Goal: Information Seeking & Learning: Find specific fact

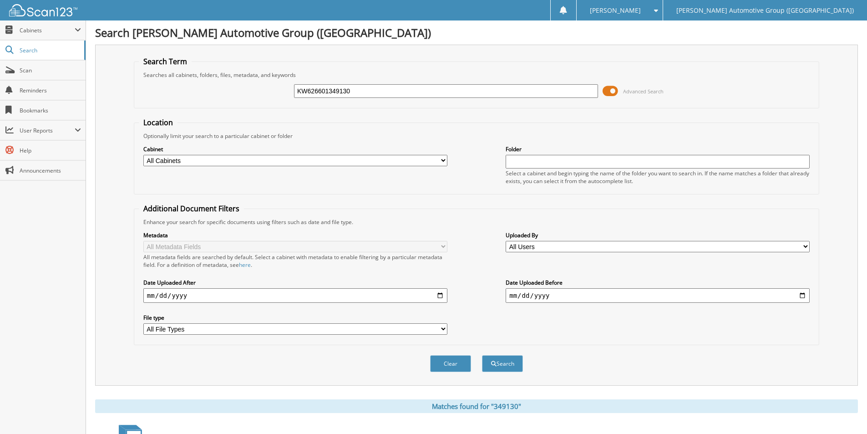
drag, startPoint x: 368, startPoint y: 89, endPoint x: 199, endPoint y: 97, distance: 168.5
click at [199, 97] on div "KW626601349130 Advanced Search" at bounding box center [476, 91] width 675 height 25
drag, startPoint x: 347, startPoint y: 92, endPoint x: 270, endPoint y: 99, distance: 76.8
click at [270, 100] on div "KW626601 Advanced Search" at bounding box center [476, 91] width 675 height 25
paste input "LLA00860"
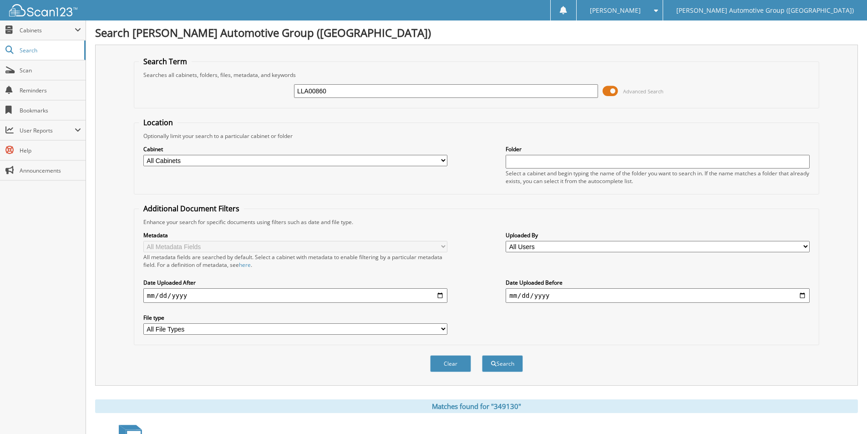
drag, startPoint x: 346, startPoint y: 84, endPoint x: 245, endPoint y: 96, distance: 102.1
click at [245, 96] on div "LLA00860 Advanced Search" at bounding box center [476, 91] width 675 height 25
drag, startPoint x: 335, startPoint y: 87, endPoint x: 342, endPoint y: 96, distance: 11.4
click at [336, 87] on input "LLA00860" at bounding box center [446, 91] width 304 height 14
drag, startPoint x: 337, startPoint y: 86, endPoint x: 230, endPoint y: 101, distance: 107.4
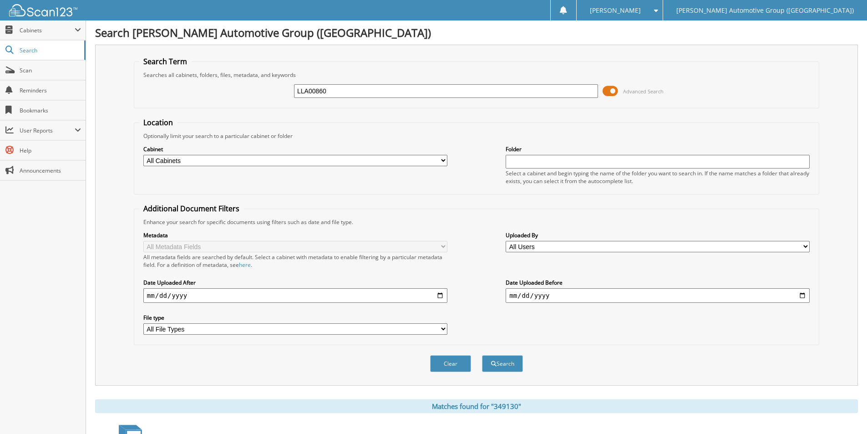
click at [226, 101] on div "LLA00860 Advanced Search" at bounding box center [476, 91] width 675 height 25
paste input "N382414"
drag, startPoint x: 348, startPoint y: 86, endPoint x: 268, endPoint y: 93, distance: 80.8
click at [268, 93] on div "LN382414 Advanced Search" at bounding box center [476, 91] width 675 height 25
paste input "96 FORD F150"
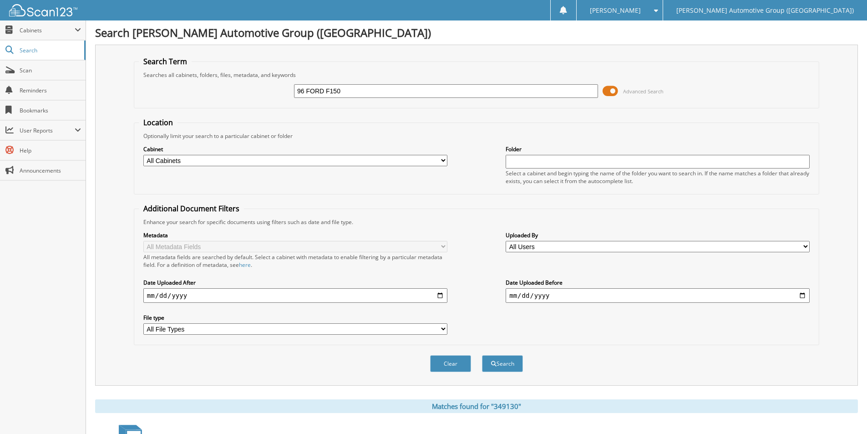
drag, startPoint x: 294, startPoint y: 91, endPoint x: 265, endPoint y: 89, distance: 29.7
click at [265, 89] on div "96 FORD F150 Advanced Search" at bounding box center [476, 91] width 675 height 25
paste input "351751"
type input "351751"
click at [512, 366] on button "Search" at bounding box center [502, 363] width 41 height 17
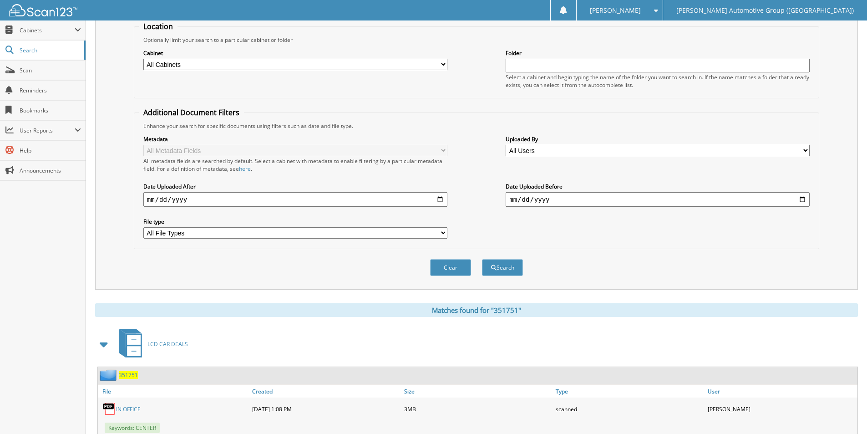
scroll to position [146, 0]
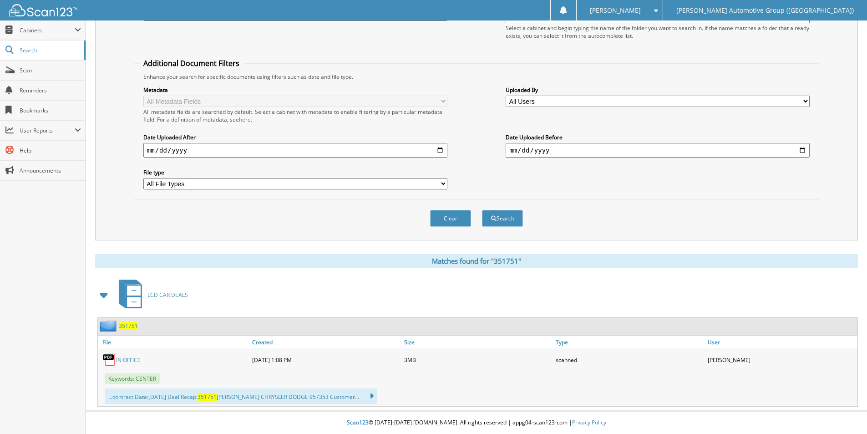
drag, startPoint x: 132, startPoint y: 323, endPoint x: 157, endPoint y: 308, distance: 29.2
click at [131, 323] on span "351751" at bounding box center [128, 326] width 19 height 8
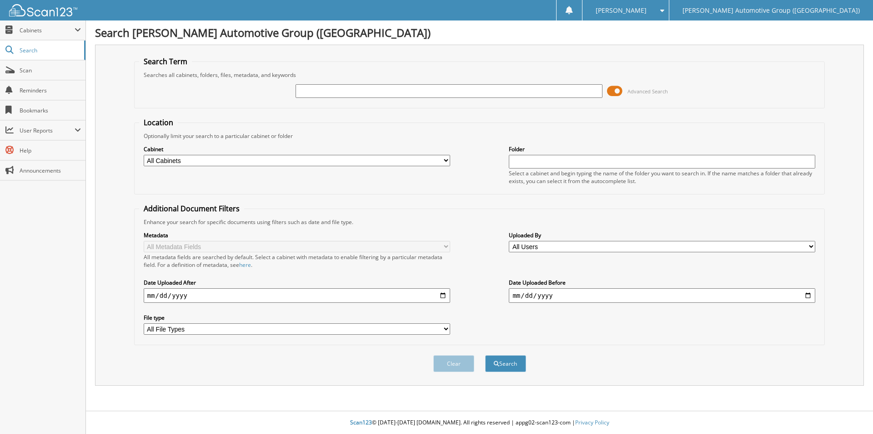
click at [307, 92] on input "text" at bounding box center [449, 91] width 307 height 14
drag, startPoint x: 342, startPoint y: 86, endPoint x: 272, endPoint y: 98, distance: 70.1
click at [273, 98] on div "PFA98776 Advanced Search" at bounding box center [479, 91] width 681 height 25
paste input "19 NISSAN FRONT"
drag, startPoint x: 378, startPoint y: 91, endPoint x: 173, endPoint y: 100, distance: 205.8
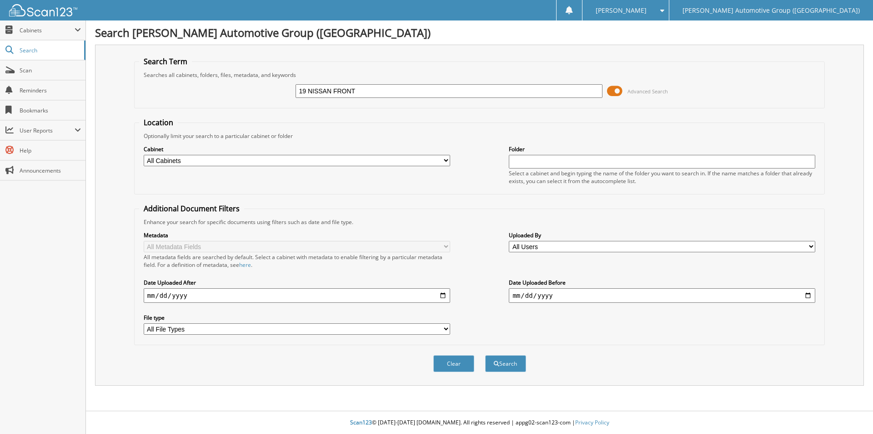
click at [143, 103] on div "19 NISSAN FRONT Advanced Search" at bounding box center [479, 91] width 681 height 25
paste input "H3577358"
type input "H3577358"
drag, startPoint x: 35, startPoint y: 51, endPoint x: 81, endPoint y: 56, distance: 45.8
click at [36, 52] on span "Search" at bounding box center [50, 50] width 60 height 8
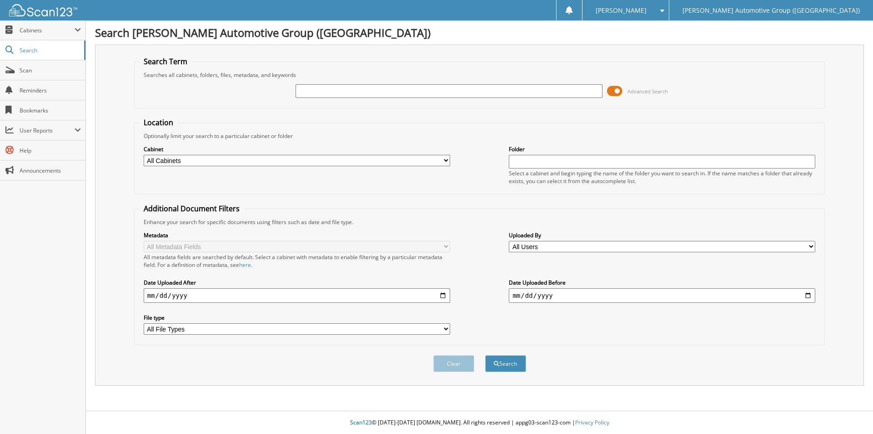
click at [333, 92] on input "text" at bounding box center [449, 91] width 307 height 14
type input "351852"
click at [502, 366] on button "Search" at bounding box center [505, 363] width 41 height 17
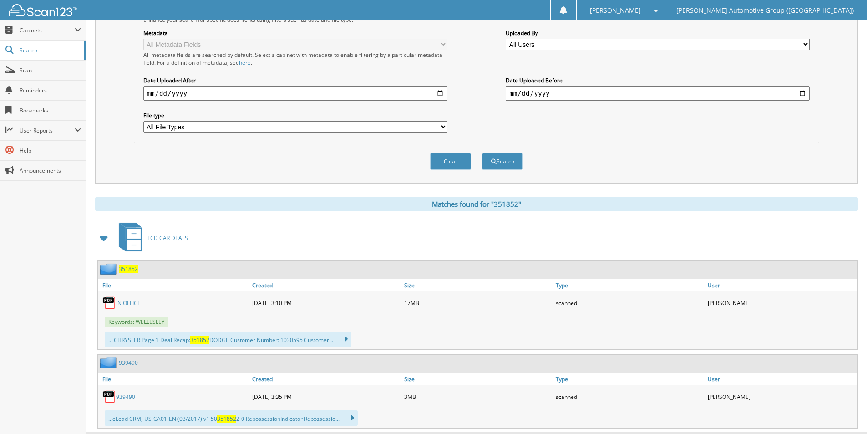
scroll to position [224, 0]
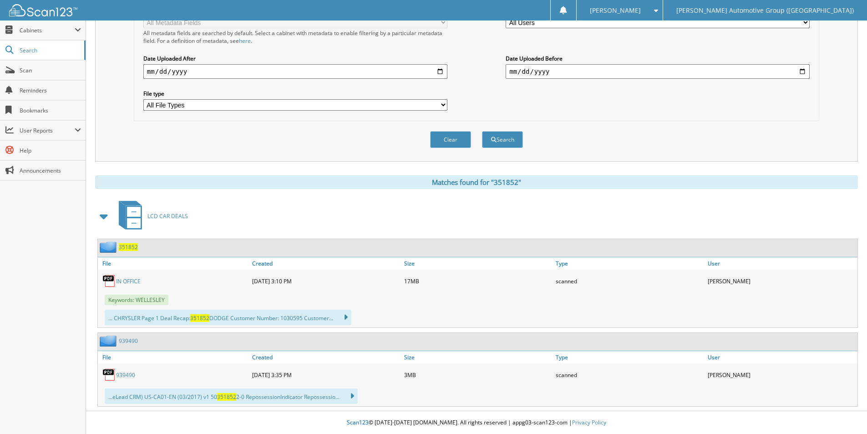
click at [129, 247] on span "351852" at bounding box center [128, 247] width 19 height 8
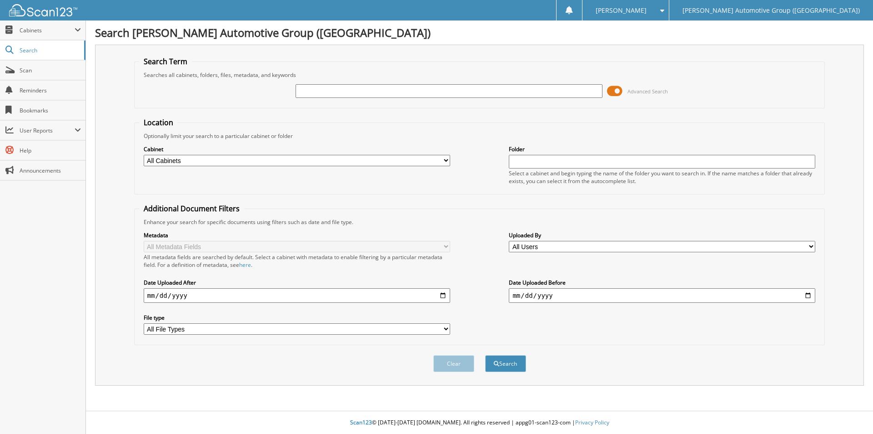
click at [319, 86] on input "text" at bounding box center [449, 91] width 307 height 14
drag, startPoint x: 286, startPoint y: 96, endPoint x: 249, endPoint y: 98, distance: 36.9
click at [249, 98] on div "J6403689 Advanced Search" at bounding box center [479, 91] width 681 height 25
click at [358, 93] on input "J6403689" at bounding box center [449, 91] width 307 height 14
drag, startPoint x: 314, startPoint y: 94, endPoint x: 270, endPoint y: 128, distance: 55.4
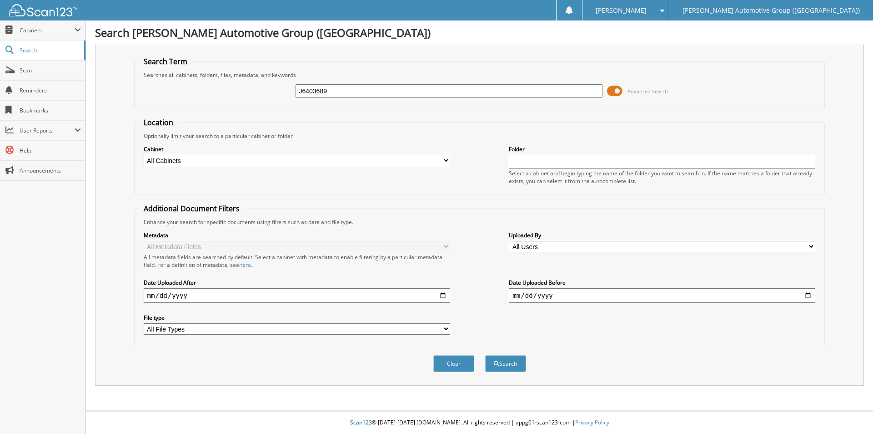
click at [243, 101] on div "J6403689 Advanced Search" at bounding box center [479, 91] width 681 height 25
paste input "NW198022"
drag, startPoint x: 349, startPoint y: 91, endPoint x: 247, endPoint y: 94, distance: 102.4
click at [247, 94] on div "NW198022 Advanced Search" at bounding box center [479, 91] width 681 height 25
paste input "MW692813"
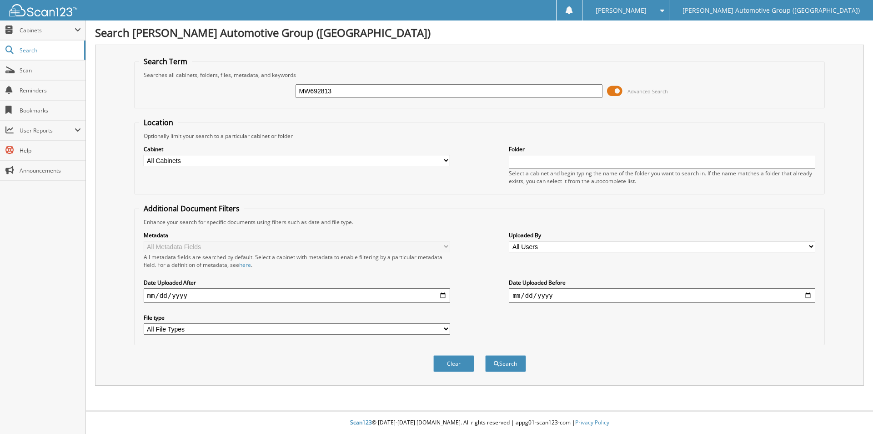
drag, startPoint x: 344, startPoint y: 91, endPoint x: 257, endPoint y: 96, distance: 88.0
click at [257, 96] on div "MW692813 Advanced Search" at bounding box center [479, 91] width 681 height 25
paste input "B060537"
drag, startPoint x: 349, startPoint y: 86, endPoint x: 237, endPoint y: 85, distance: 112.8
click at [237, 86] on div "MB060537 Advanced Search" at bounding box center [479, 91] width 681 height 25
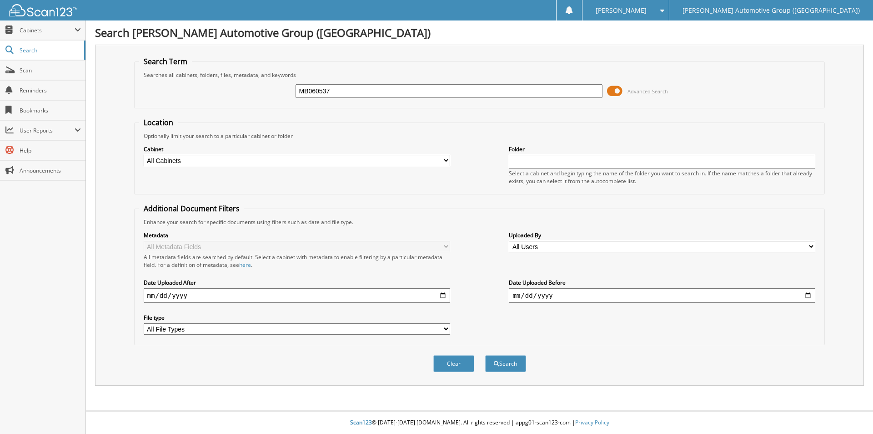
paste input "DC549562"
drag, startPoint x: 327, startPoint y: 94, endPoint x: 181, endPoint y: 108, distance: 146.7
click at [181, 108] on fieldset "Search Term Searches all cabinets, folders, files, metadata, and keywords DC549…" at bounding box center [479, 82] width 691 height 52
paste input "PF155065"
type input "PF155065"
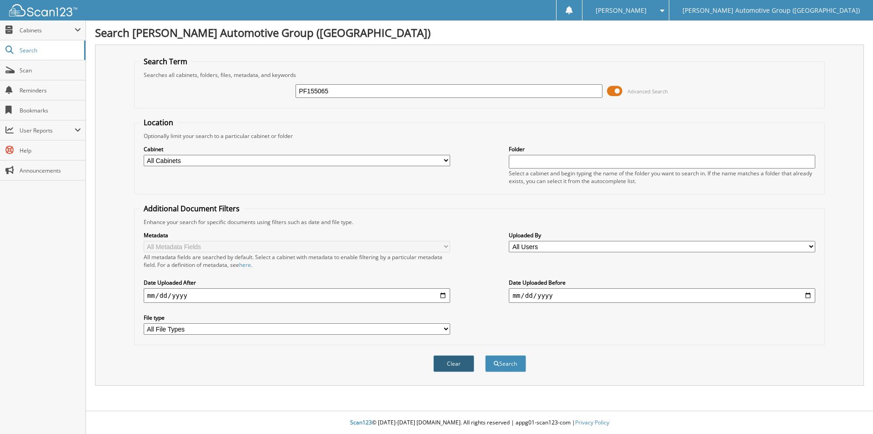
click at [457, 361] on button "Clear" at bounding box center [454, 363] width 41 height 17
click at [368, 93] on input "text" at bounding box center [449, 91] width 307 height 14
paste input "PF155065"
type input "PF155065"
click at [499, 359] on button "Search" at bounding box center [505, 363] width 41 height 17
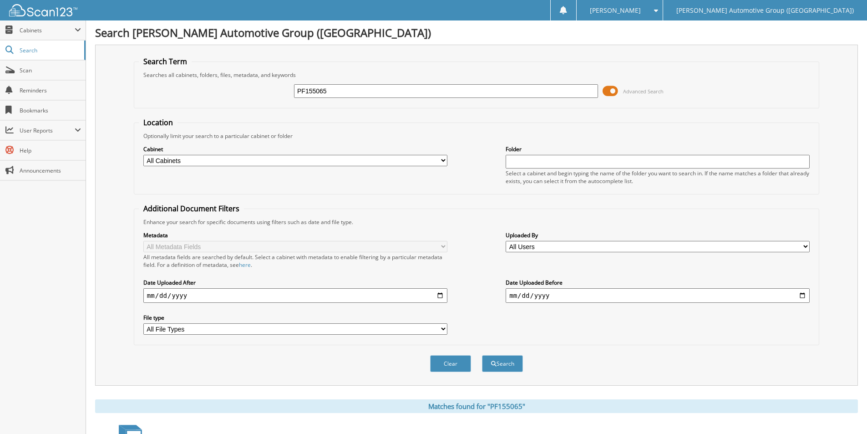
drag, startPoint x: 277, startPoint y: 94, endPoint x: 225, endPoint y: 95, distance: 52.3
click at [225, 96] on div "PF155065 Advanced Search" at bounding box center [476, 91] width 675 height 25
paste input "FF588123"
drag, startPoint x: 325, startPoint y: 88, endPoint x: 194, endPoint y: 102, distance: 131.3
click at [190, 98] on div "FF588123 Advanced Search" at bounding box center [476, 91] width 675 height 25
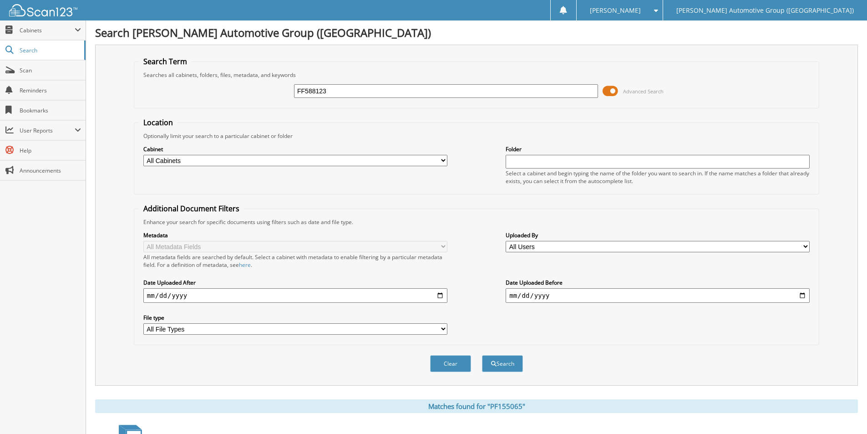
paste input "351852"
type input "351852"
click at [513, 360] on button "Search" at bounding box center [502, 363] width 41 height 17
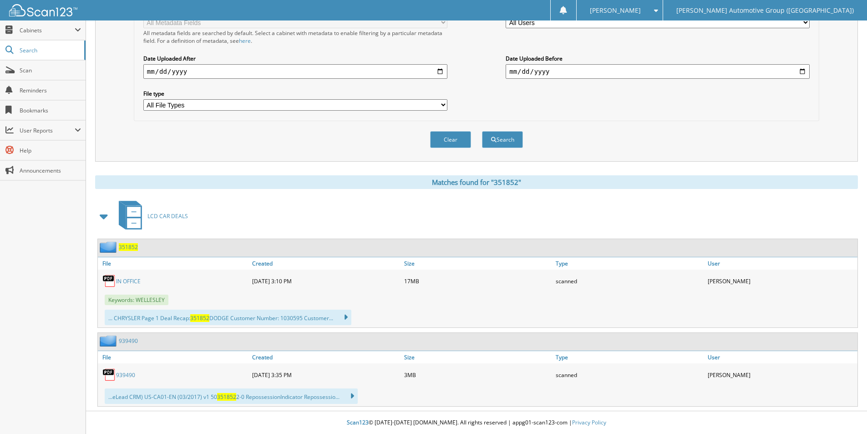
click at [122, 277] on link "IN OFFICE" at bounding box center [128, 281] width 25 height 8
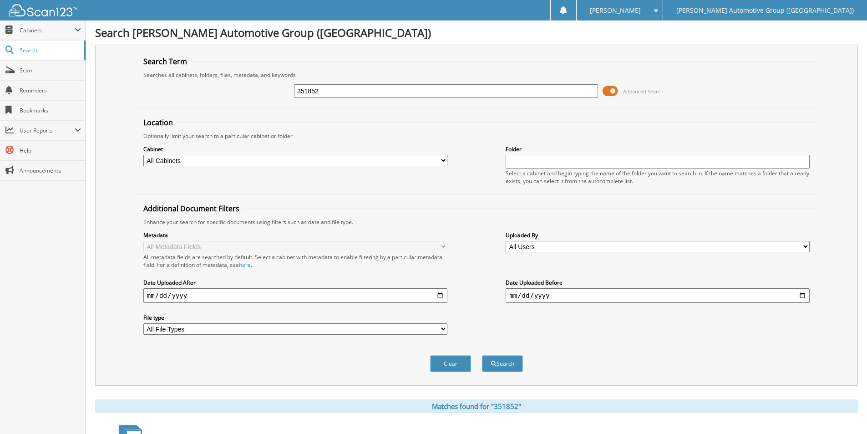
drag, startPoint x: 326, startPoint y: 95, endPoint x: 276, endPoint y: 101, distance: 50.5
click at [262, 89] on div "351852 Advanced Search" at bounding box center [476, 91] width 675 height 25
paste input "KKE14763"
type input "KKE14763"
click at [511, 367] on button "Search" at bounding box center [502, 363] width 41 height 17
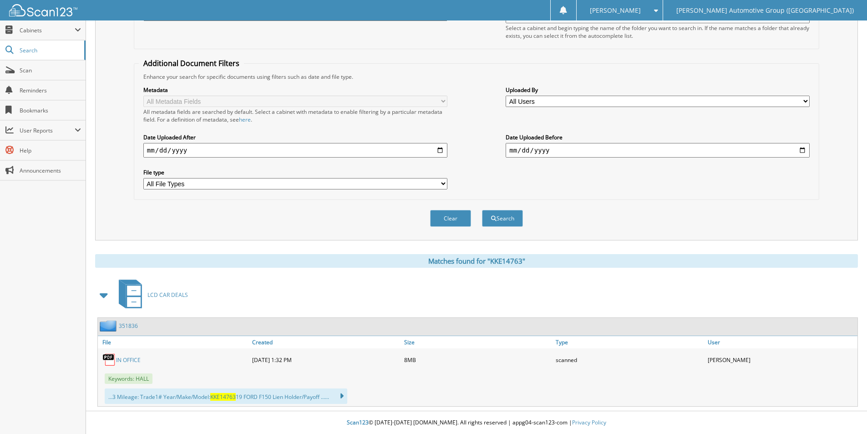
click at [123, 326] on link "351836" at bounding box center [128, 326] width 19 height 8
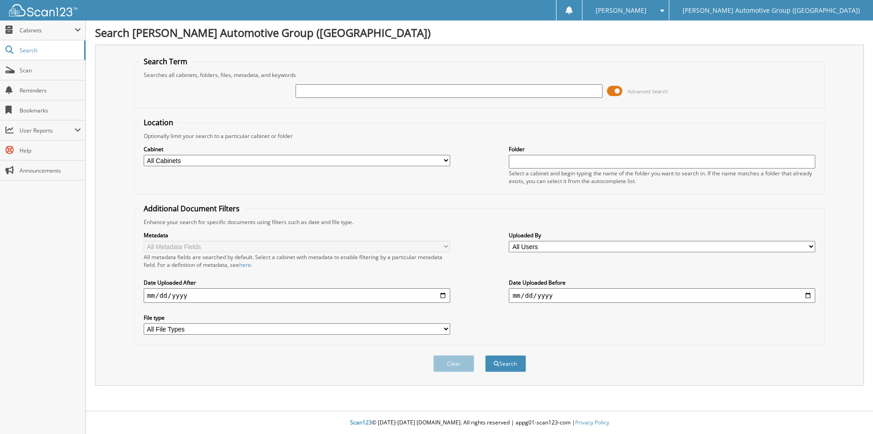
click at [320, 91] on input "text" at bounding box center [449, 91] width 307 height 14
type input "351856"
click at [511, 360] on button "Search" at bounding box center [505, 363] width 41 height 17
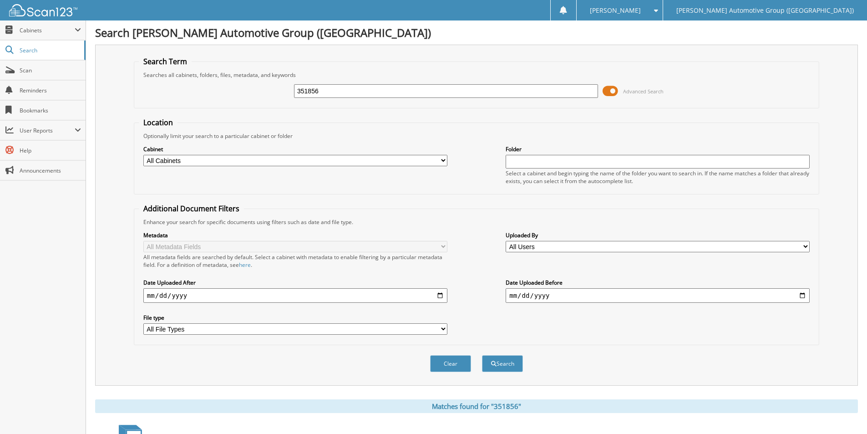
scroll to position [278, 0]
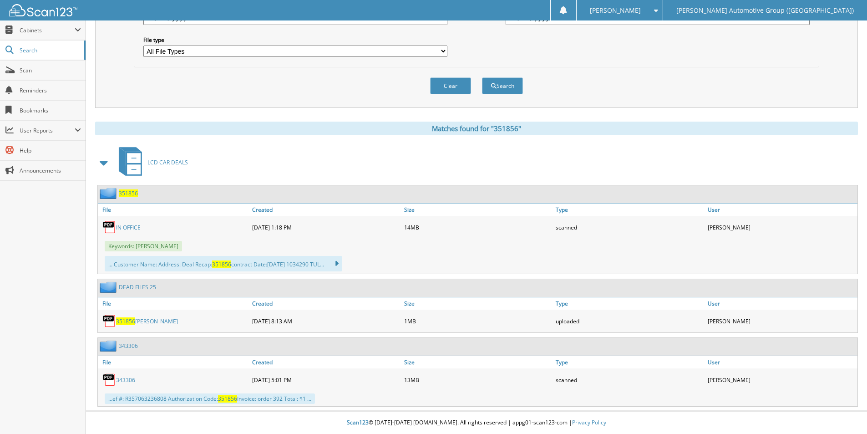
click at [128, 194] on span "351856" at bounding box center [128, 193] width 19 height 8
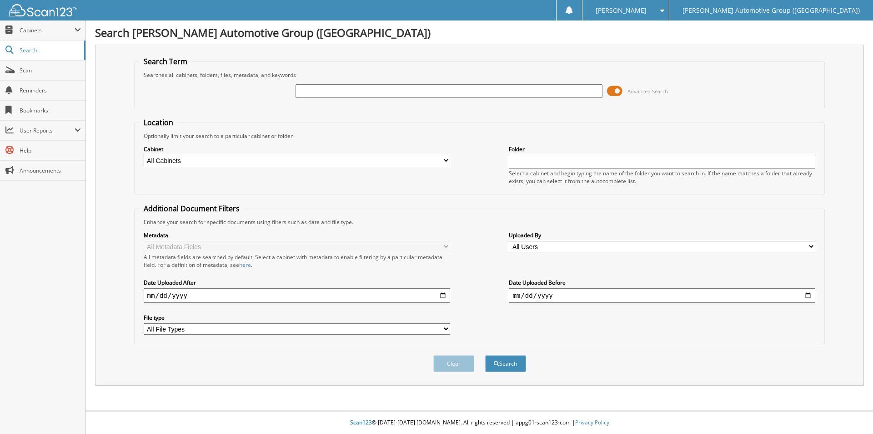
click at [335, 91] on input "text" at bounding box center [449, 91] width 307 height 14
type input "351871"
click at [520, 368] on button "Search" at bounding box center [505, 363] width 41 height 17
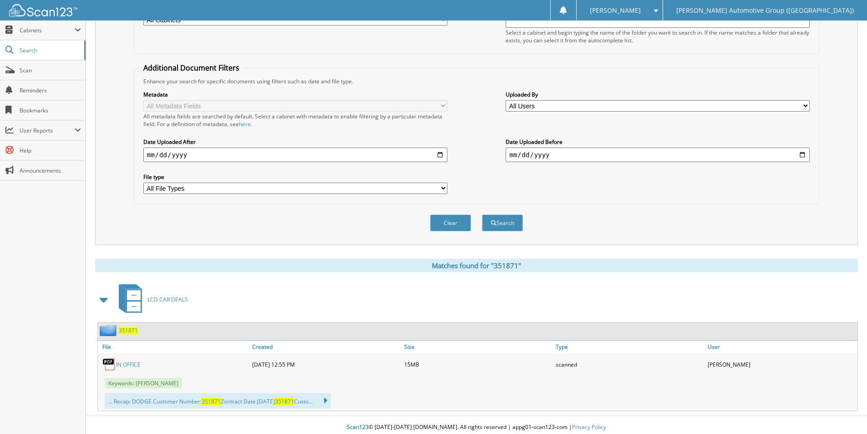
scroll to position [146, 0]
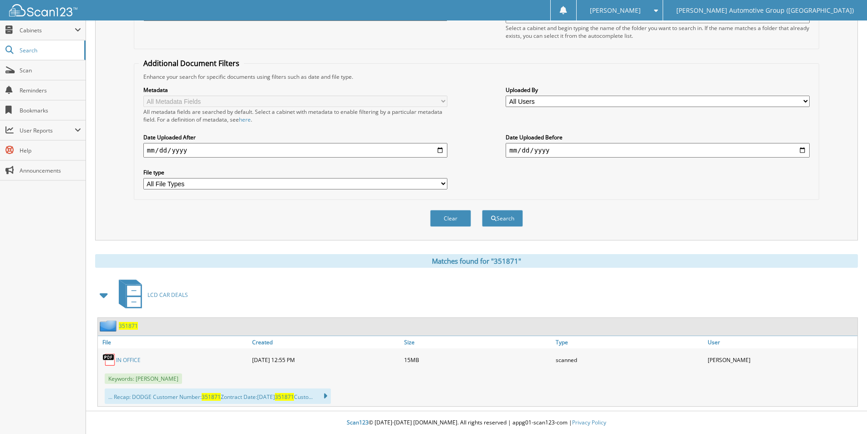
click at [131, 326] on span "351871" at bounding box center [128, 326] width 19 height 8
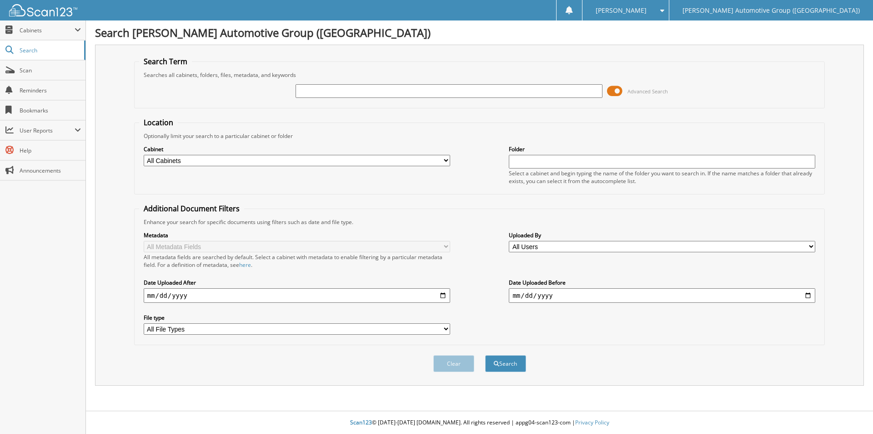
click at [324, 87] on input "text" at bounding box center [449, 91] width 307 height 14
type input "351870"
click at [504, 358] on button "Search" at bounding box center [505, 363] width 41 height 17
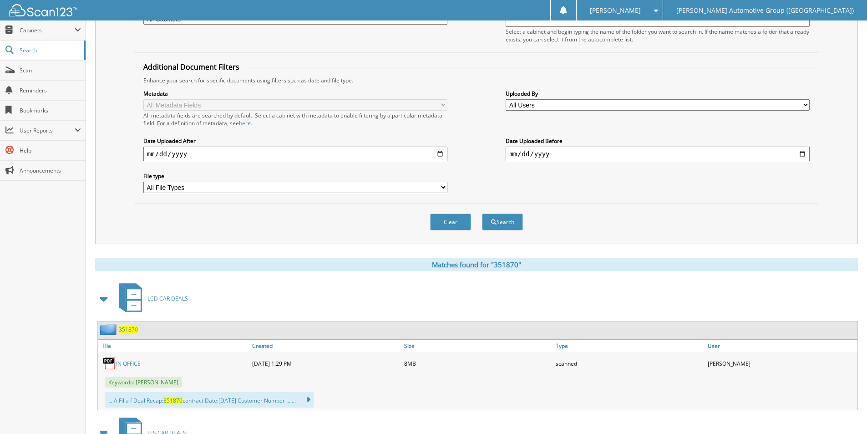
scroll to position [260, 0]
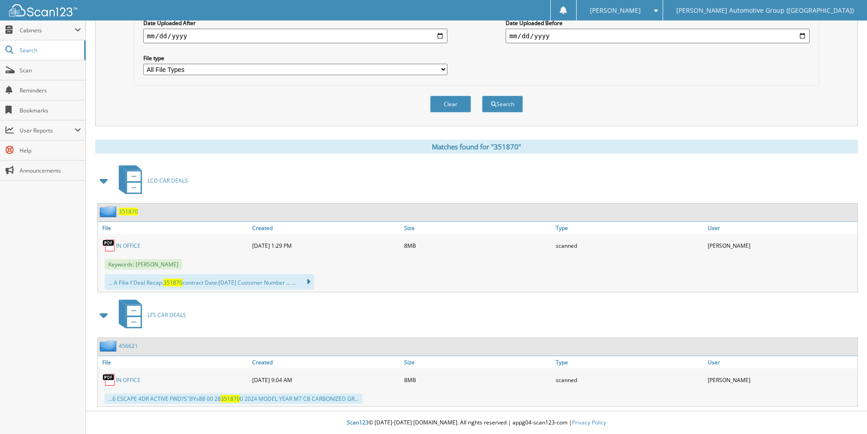
click at [127, 214] on span "351870" at bounding box center [128, 211] width 19 height 8
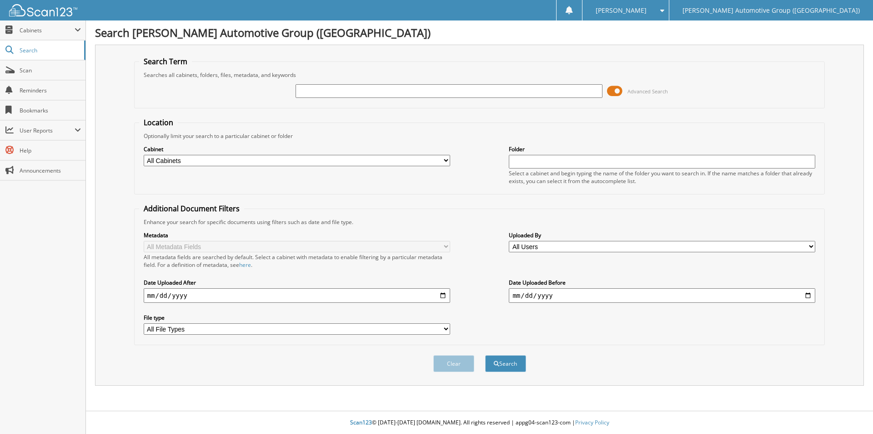
click at [330, 96] on input "text" at bounding box center [449, 91] width 307 height 14
type input "351865"
click at [510, 364] on button "Search" at bounding box center [505, 363] width 41 height 17
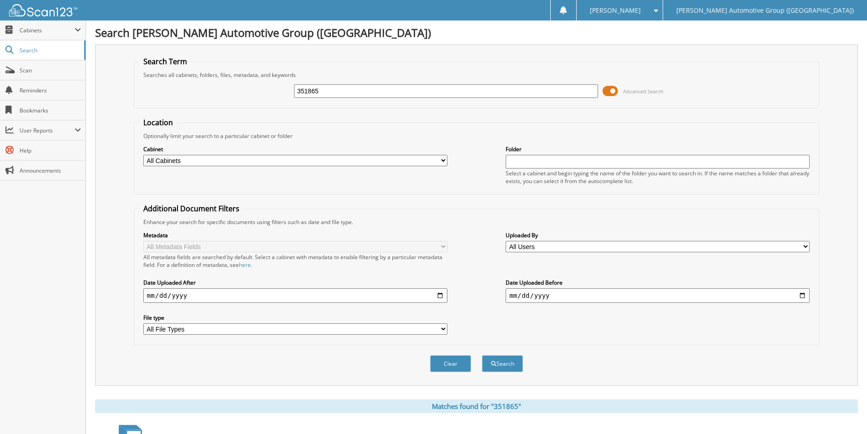
scroll to position [146, 0]
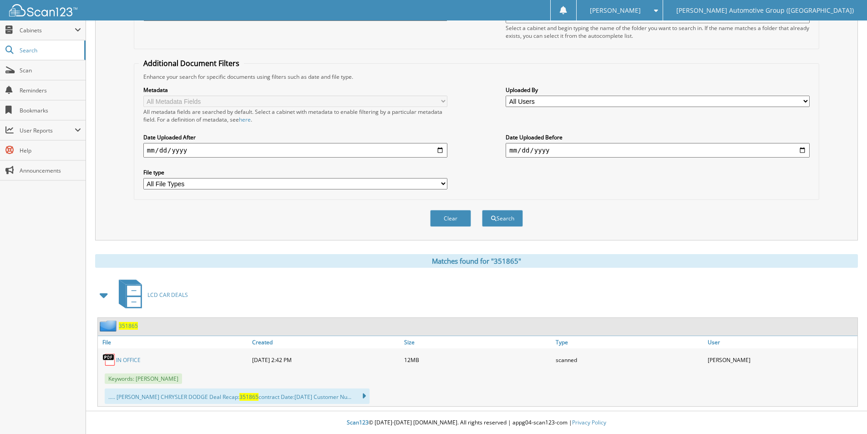
click at [121, 328] on span "351865" at bounding box center [128, 326] width 19 height 8
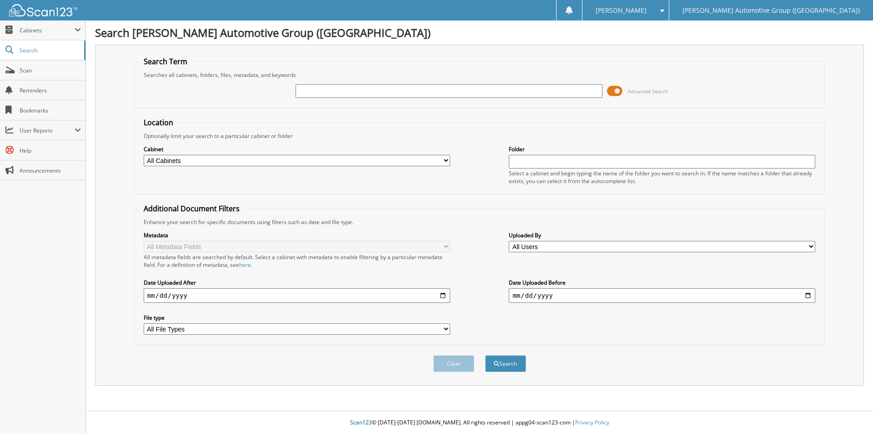
click at [411, 91] on input "text" at bounding box center [449, 91] width 307 height 14
type input "351884"
click at [511, 368] on button "Search" at bounding box center [505, 363] width 41 height 17
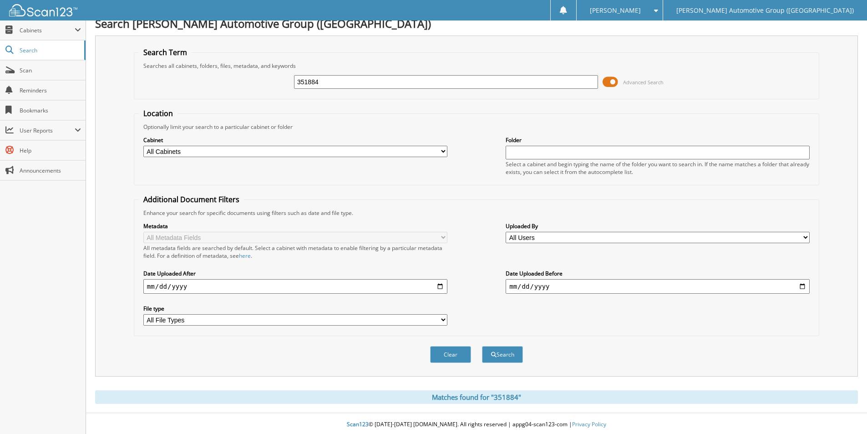
scroll to position [11, 0]
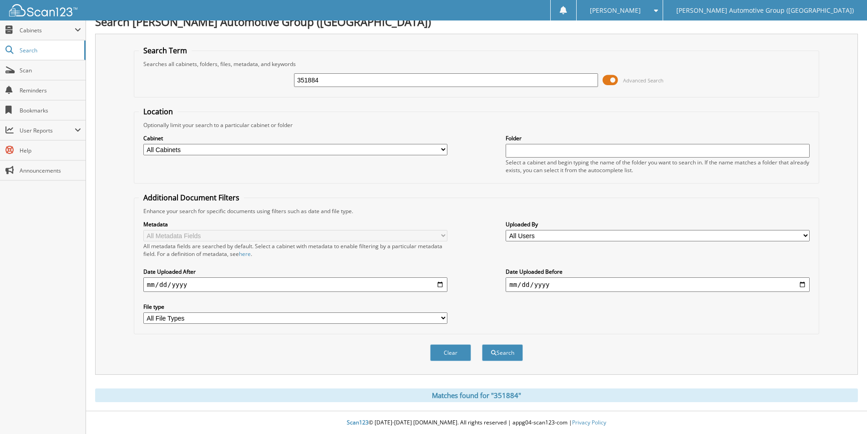
drag, startPoint x: 327, startPoint y: 74, endPoint x: 260, endPoint y: 78, distance: 67.4
click at [261, 77] on div "351884 Advanced Search" at bounding box center [476, 80] width 675 height 25
paste input "77"
type input "351877"
click at [501, 358] on button "Search" at bounding box center [502, 352] width 41 height 17
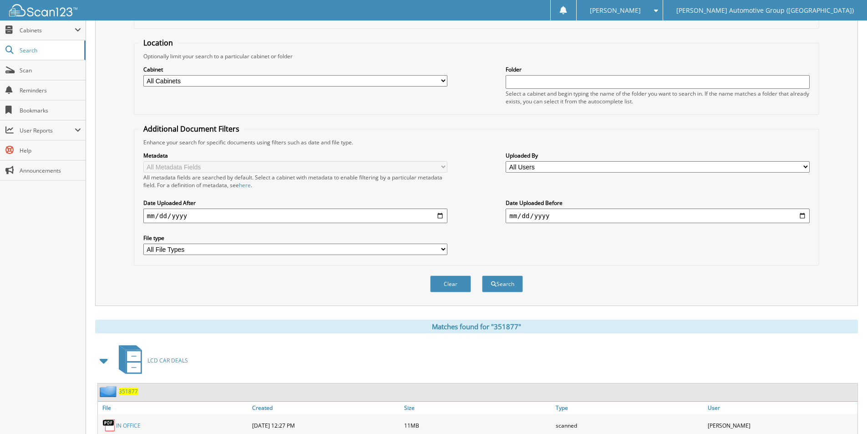
scroll to position [146, 0]
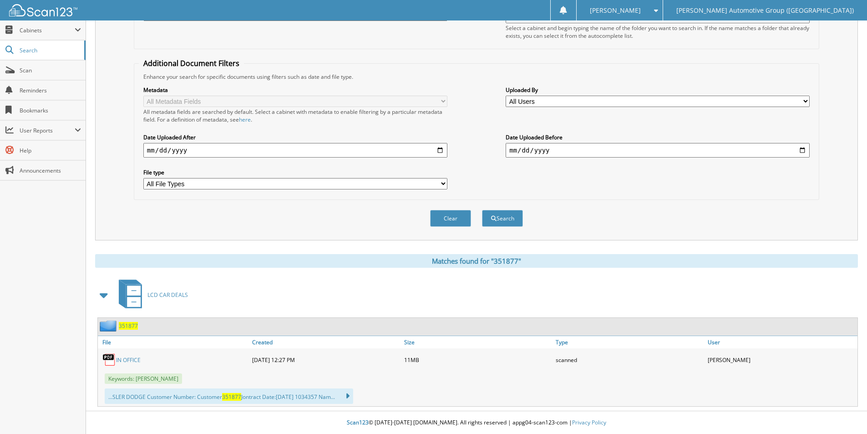
click at [128, 323] on span "351877" at bounding box center [128, 326] width 19 height 8
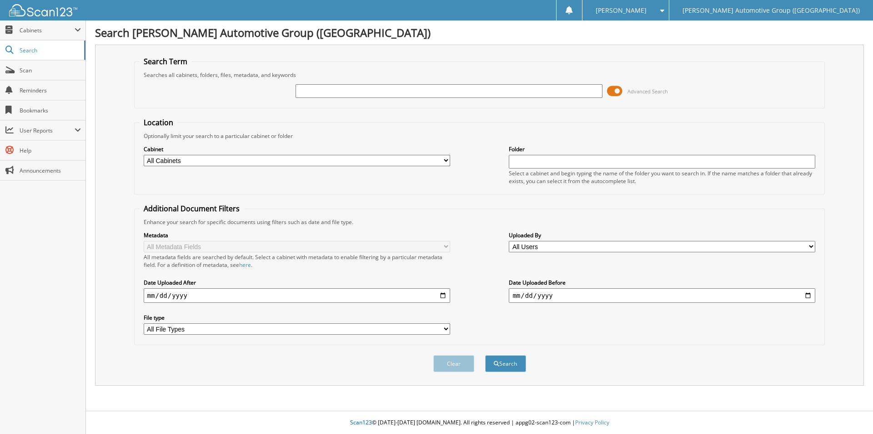
click at [316, 91] on input "text" at bounding box center [449, 91] width 307 height 14
drag, startPoint x: 351, startPoint y: 93, endPoint x: 220, endPoint y: 87, distance: 131.1
click at [219, 87] on div "GL335488 Advanced Search" at bounding box center [479, 91] width 681 height 25
paste input "KN823664"
type input "KN823664"
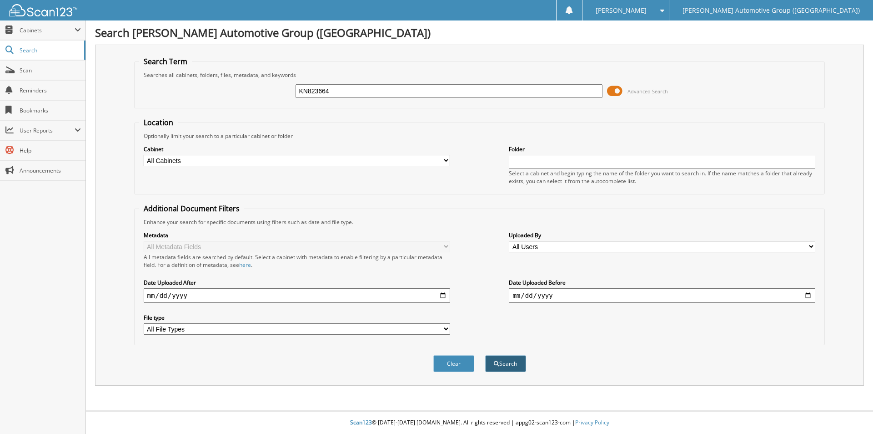
click at [506, 365] on button "Search" at bounding box center [505, 363] width 41 height 17
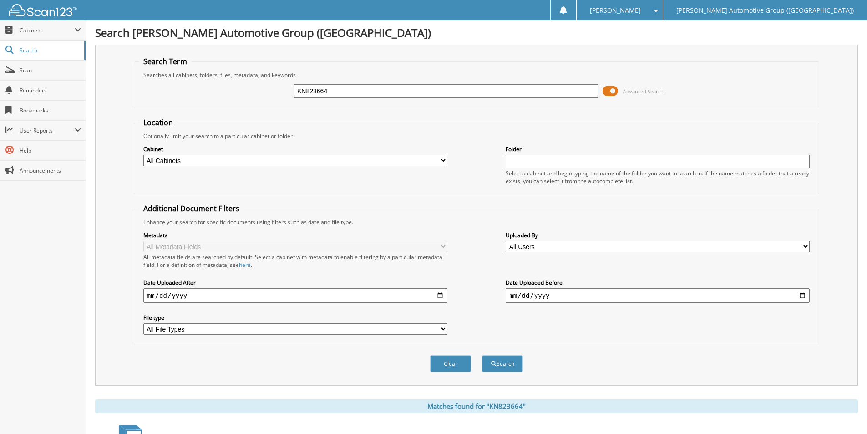
drag, startPoint x: 353, startPoint y: 90, endPoint x: 247, endPoint y: 92, distance: 106.0
click at [248, 94] on div "KN823664 Advanced Search" at bounding box center [476, 91] width 675 height 25
paste input "E7459482"
type input "E7459482"
